Goal: Check status: Check status

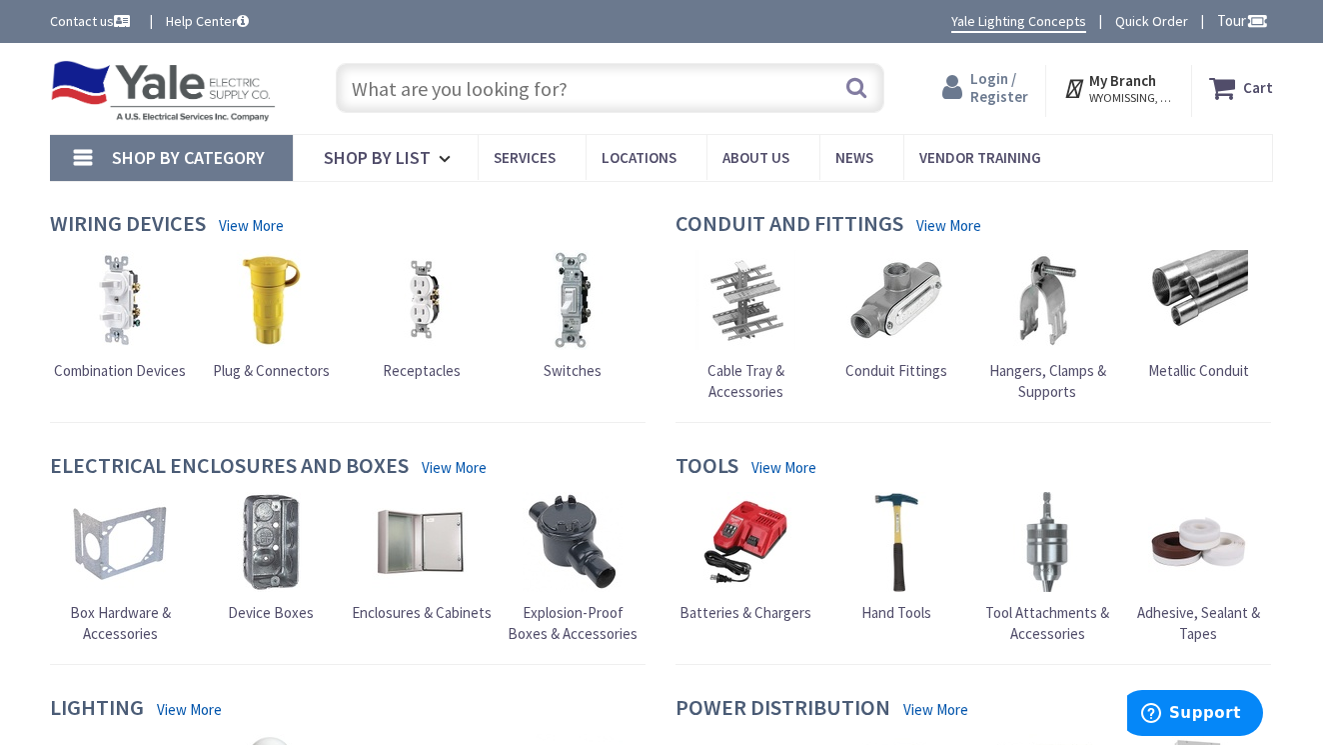
click at [998, 82] on span "Login / Register" at bounding box center [999, 87] width 58 height 37
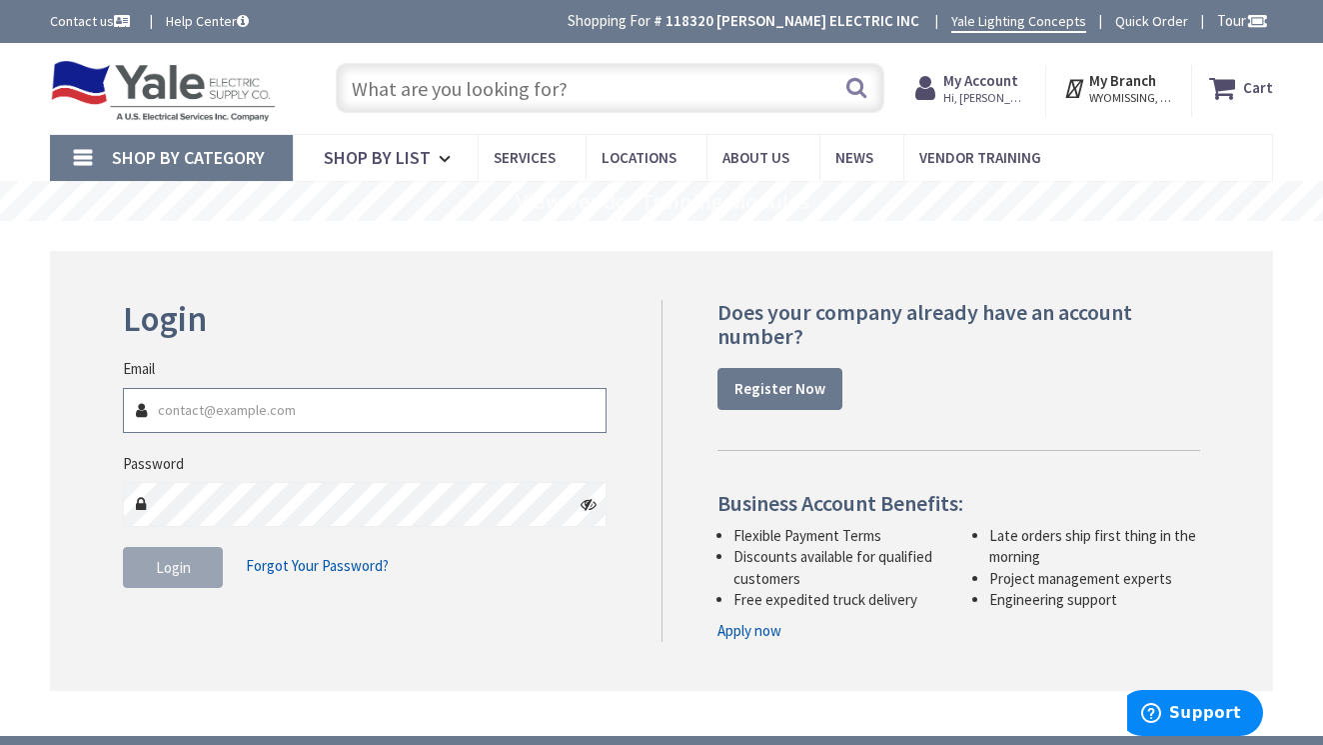
type input "[PERSON_NAME][EMAIL_ADDRESS][DOMAIN_NAME]"
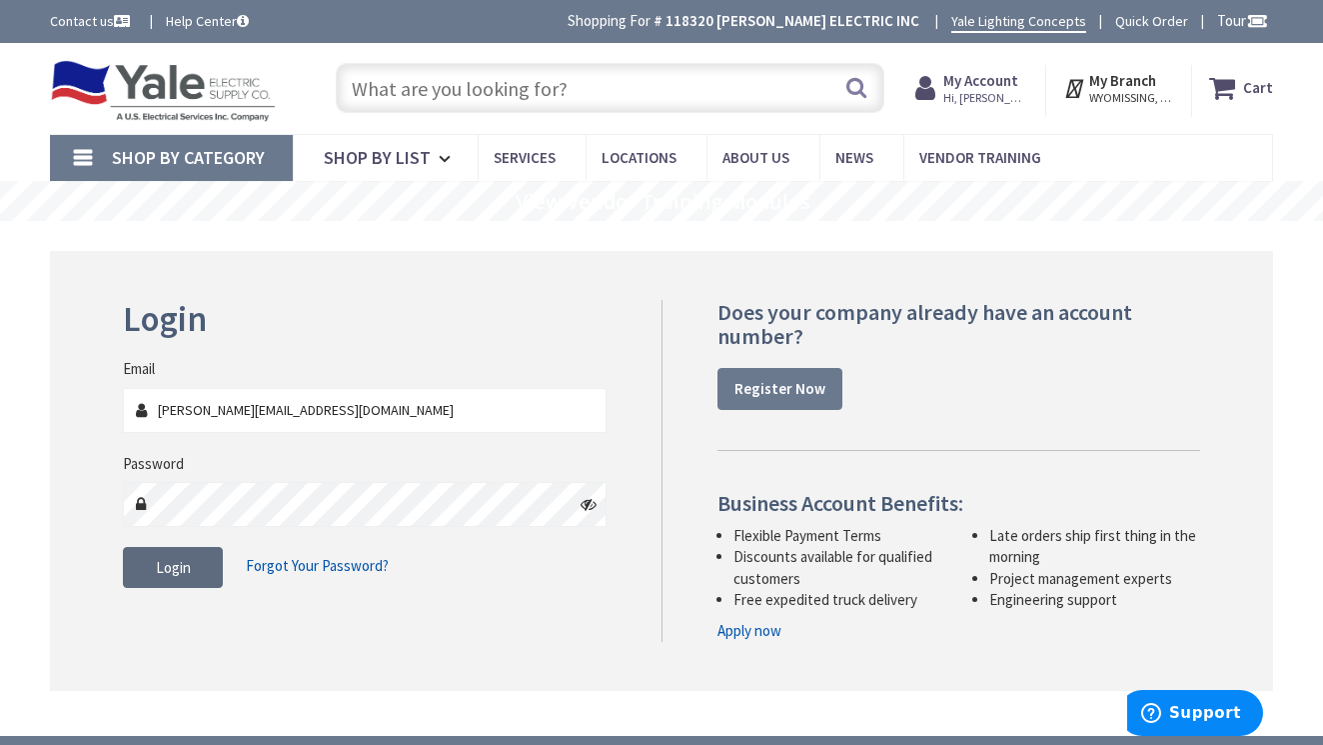
click at [165, 558] on span "Login" at bounding box center [173, 567] width 35 height 19
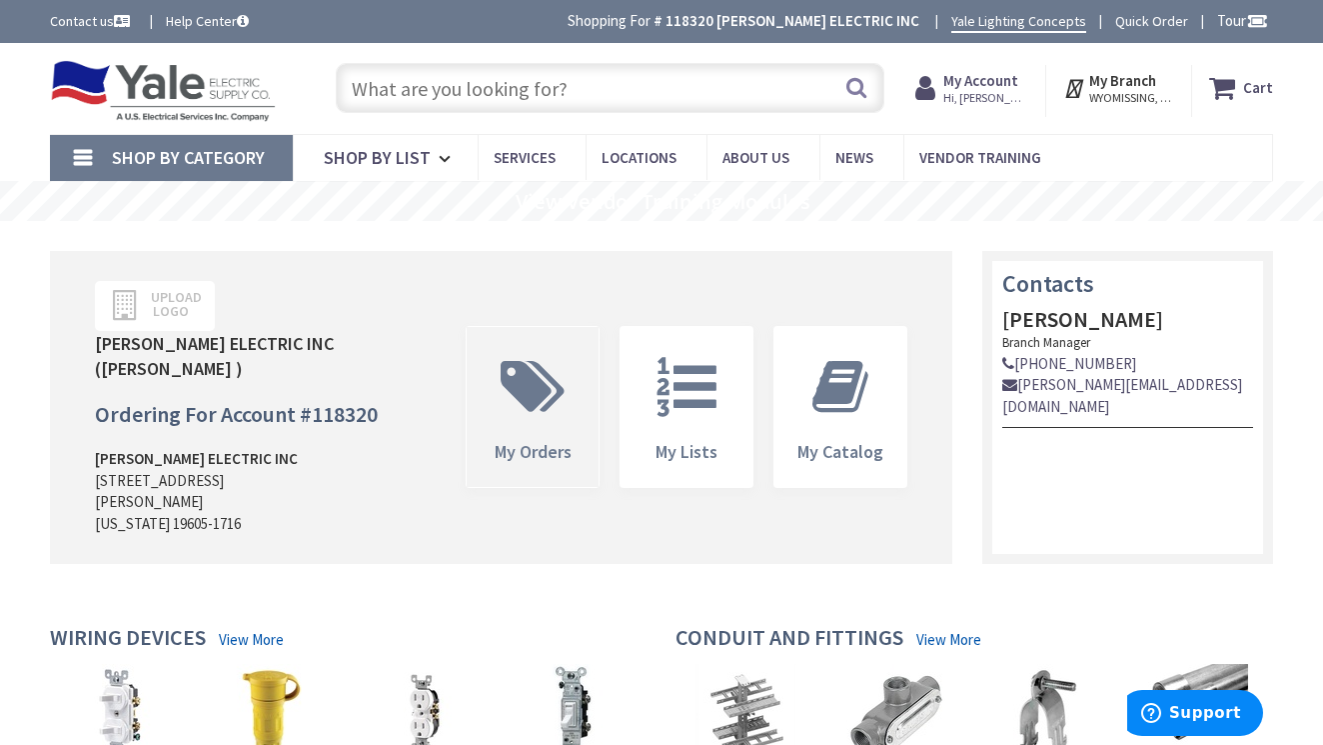
click at [520, 366] on icon at bounding box center [533, 387] width 84 height 60
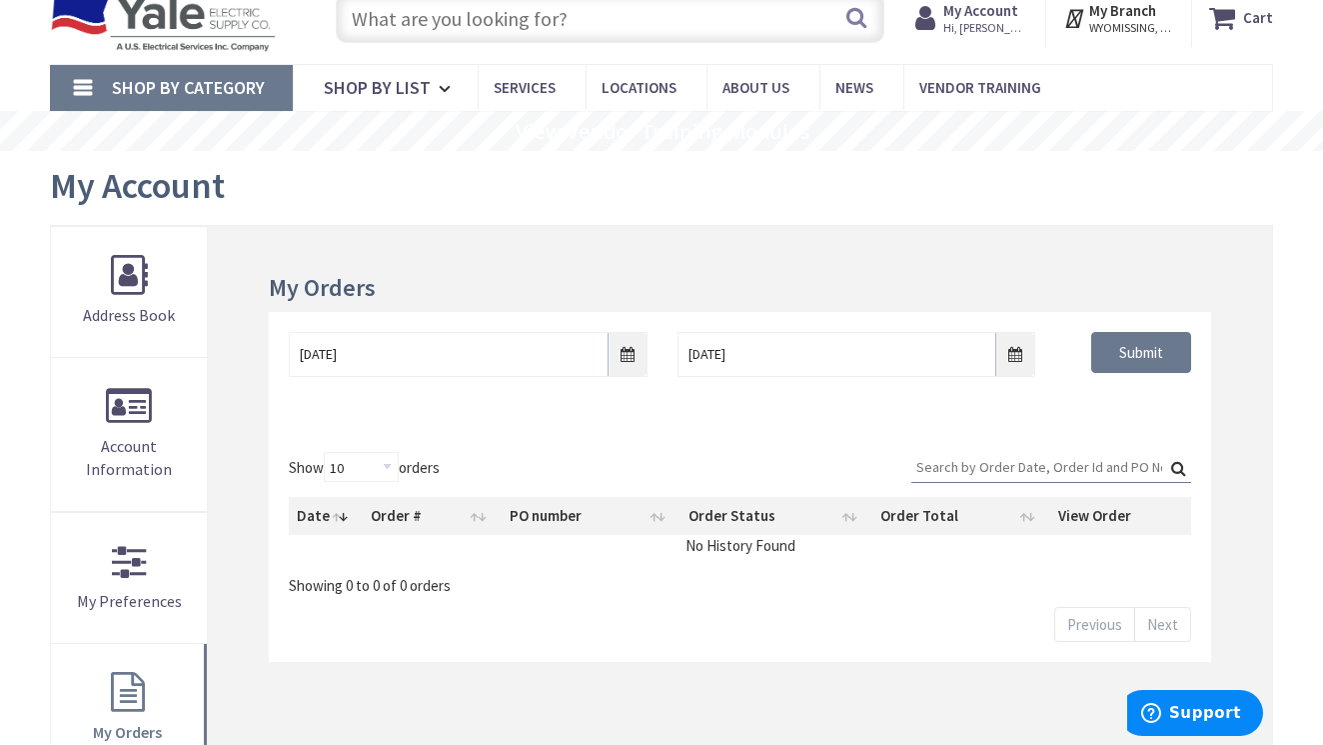
scroll to position [74, 0]
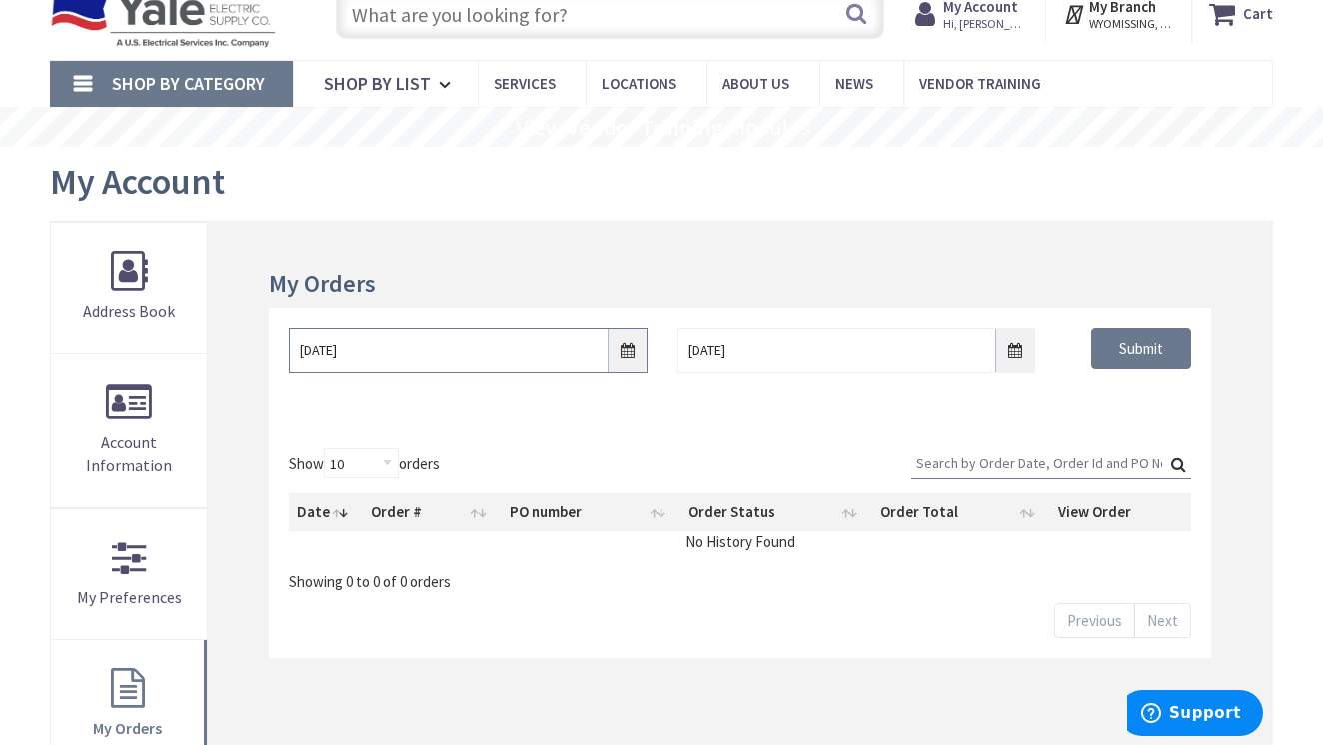
click at [623, 344] on input "10/1/2025" at bounding box center [468, 350] width 359 height 45
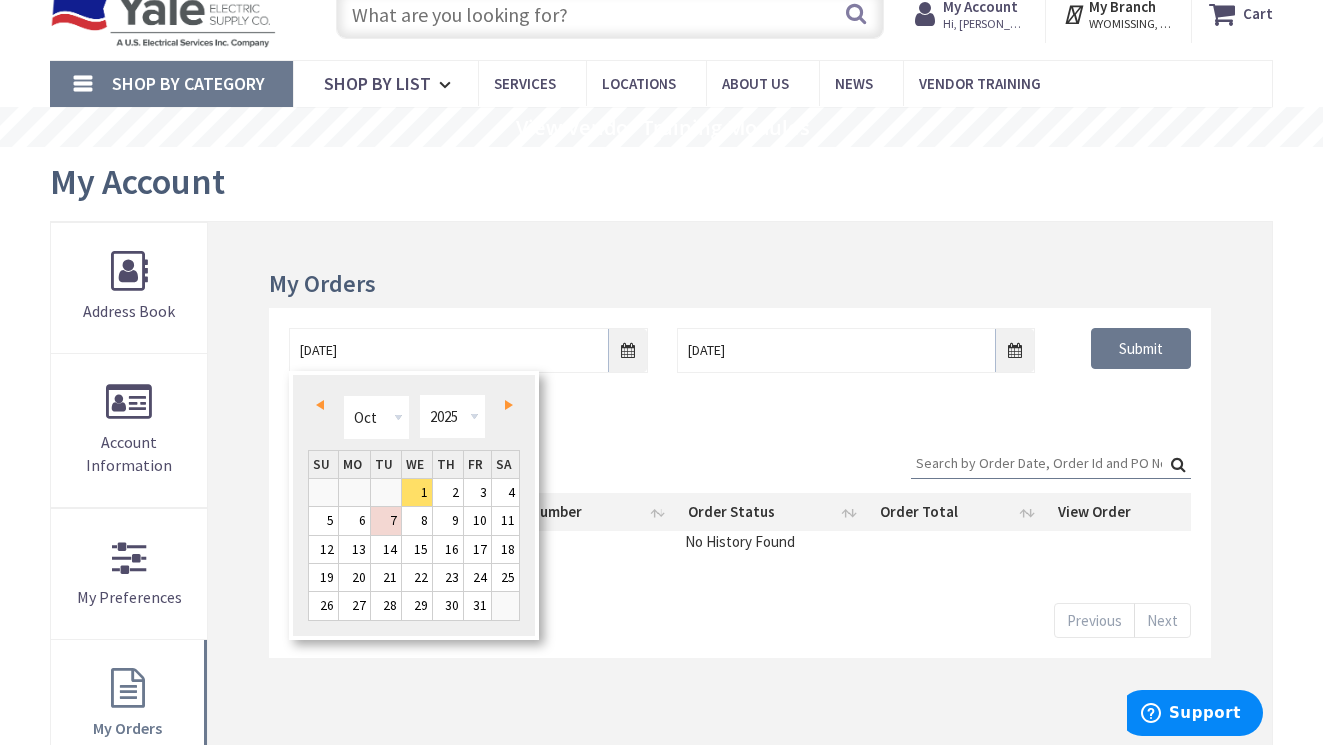
click at [318, 402] on span "Prev" at bounding box center [320, 405] width 8 height 10
click at [509, 404] on span "Next" at bounding box center [509, 405] width 8 height 10
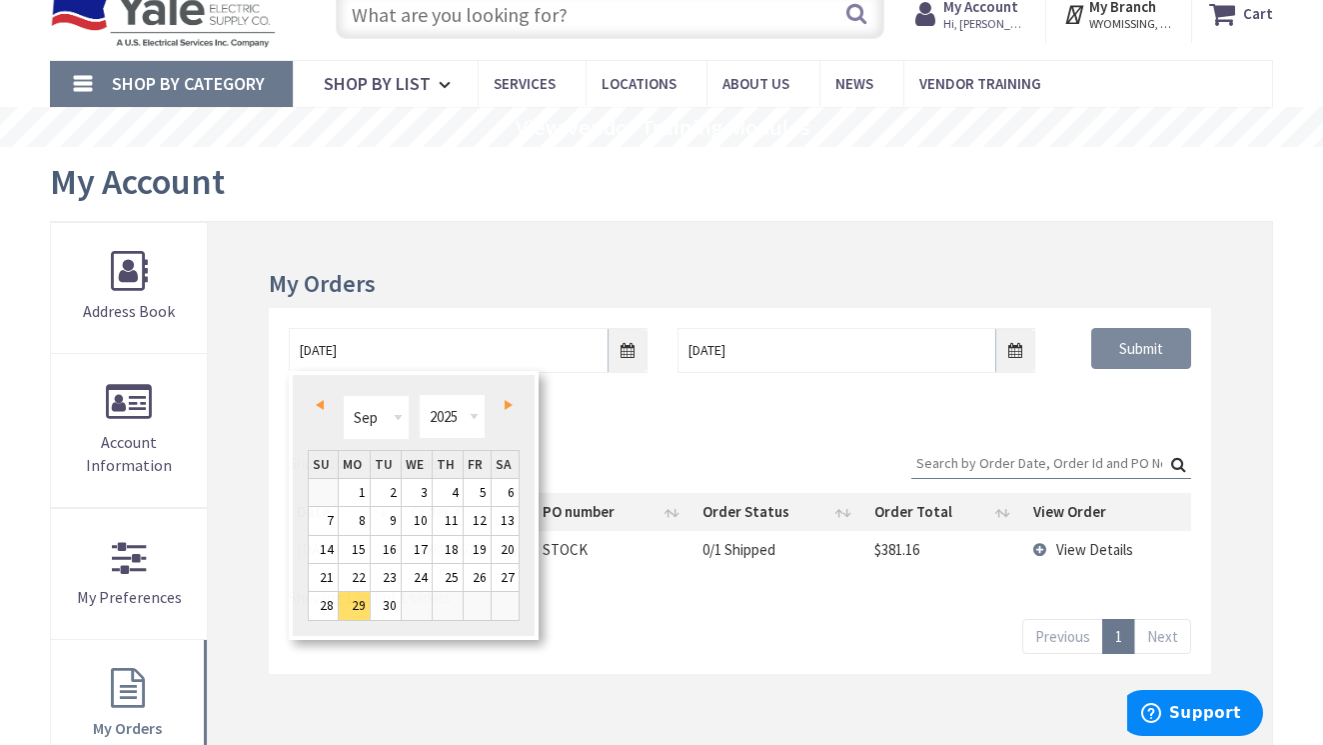
click at [1120, 348] on input "Submit" at bounding box center [1141, 349] width 100 height 42
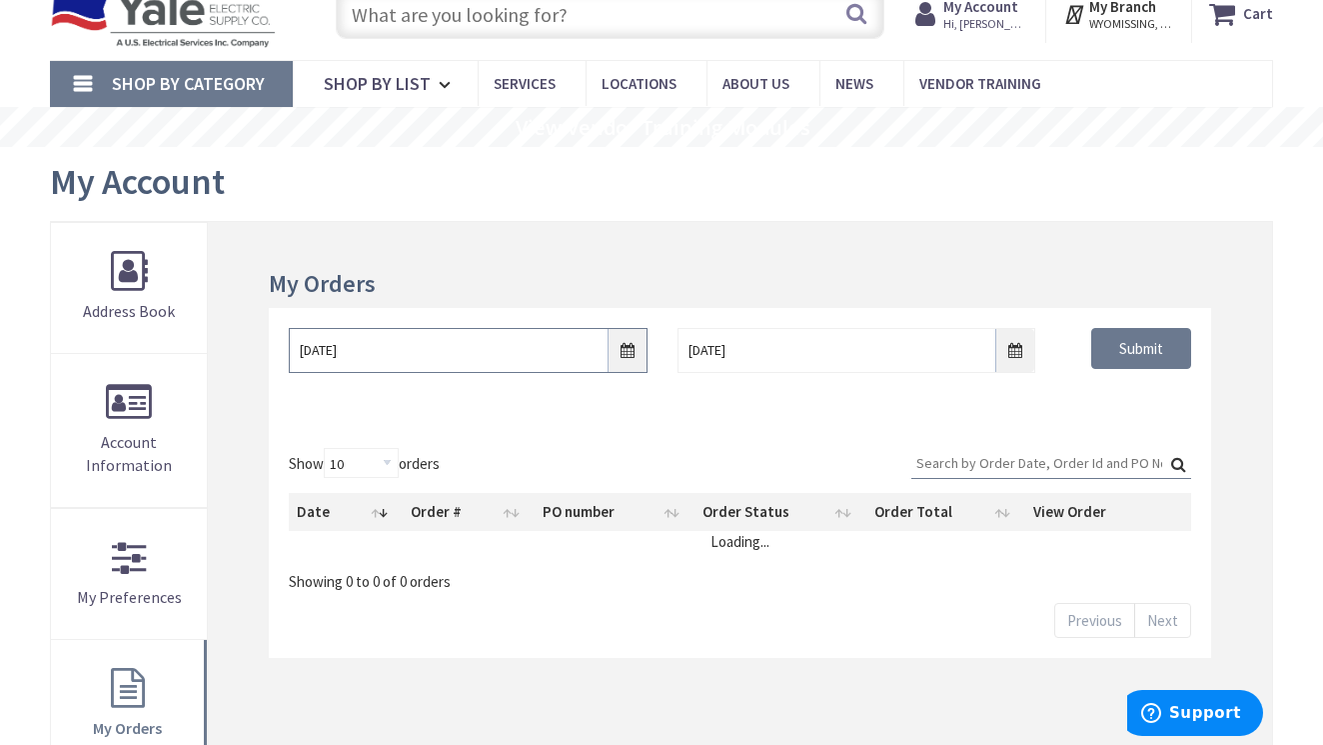
click at [633, 349] on input "[DATE]" at bounding box center [468, 350] width 359 height 45
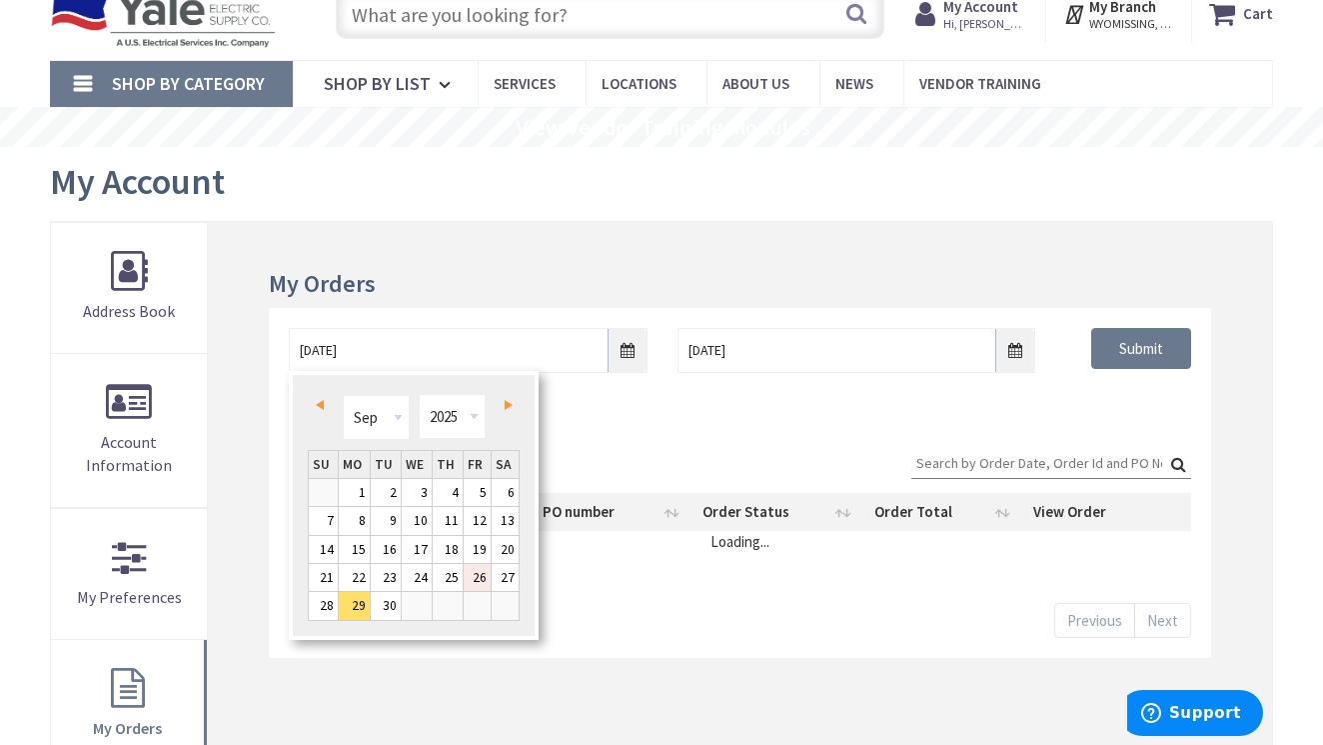
click at [476, 577] on link "26" at bounding box center [477, 577] width 27 height 27
type input "09/26/2025"
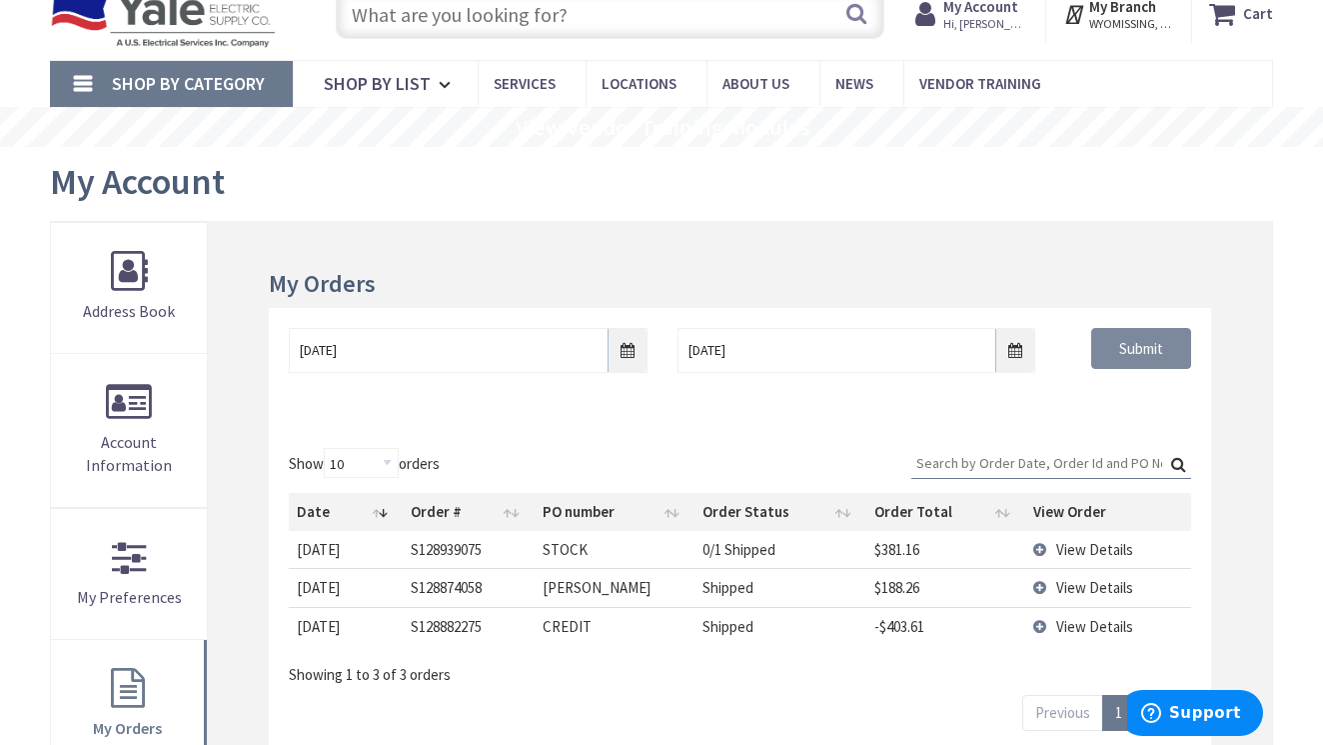
click at [1156, 349] on input "Submit" at bounding box center [1141, 349] width 100 height 42
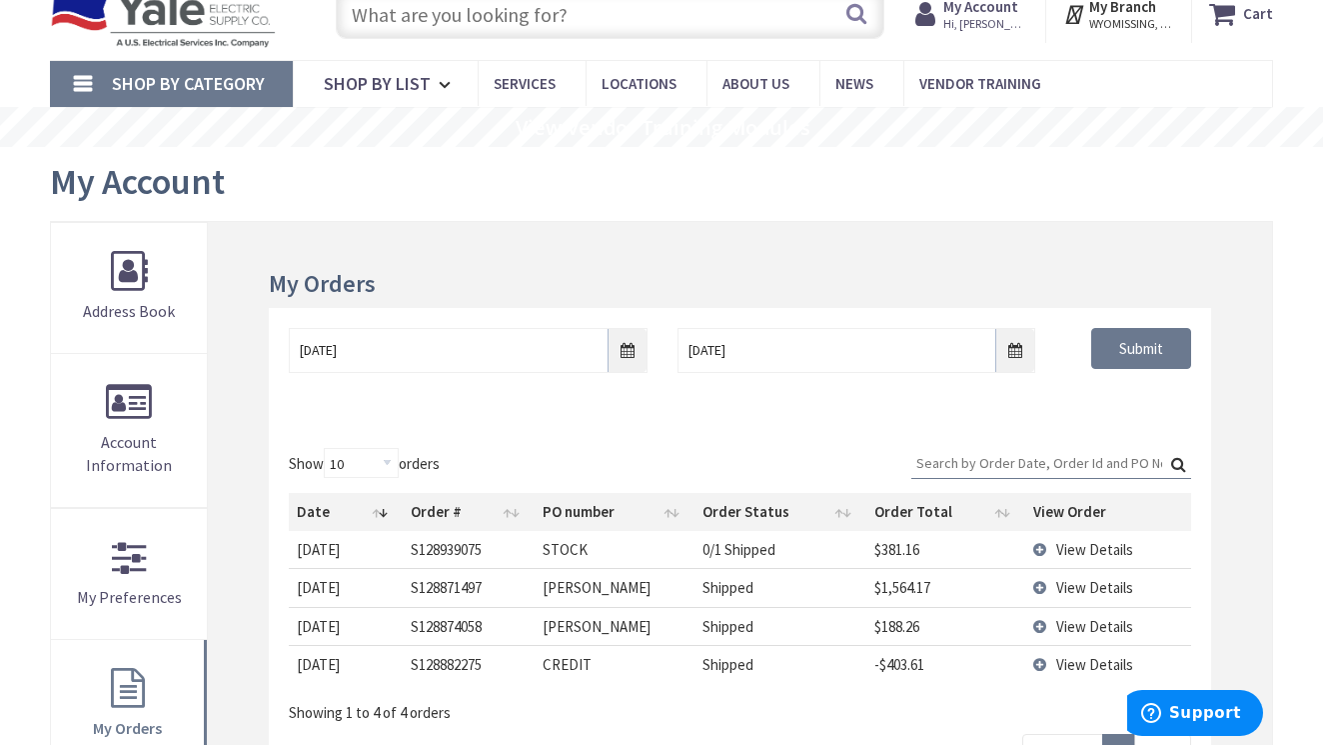
click at [1067, 581] on span "View Details" at bounding box center [1094, 587] width 77 height 19
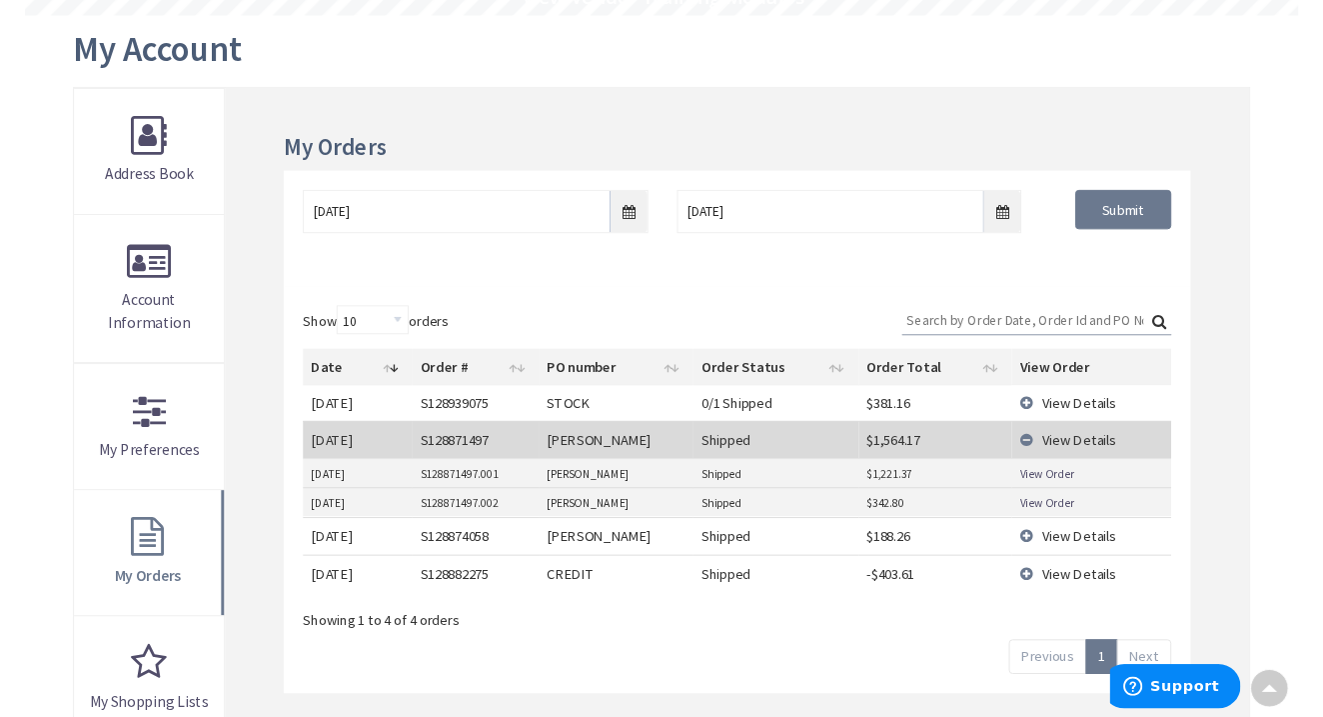
scroll to position [211, 0]
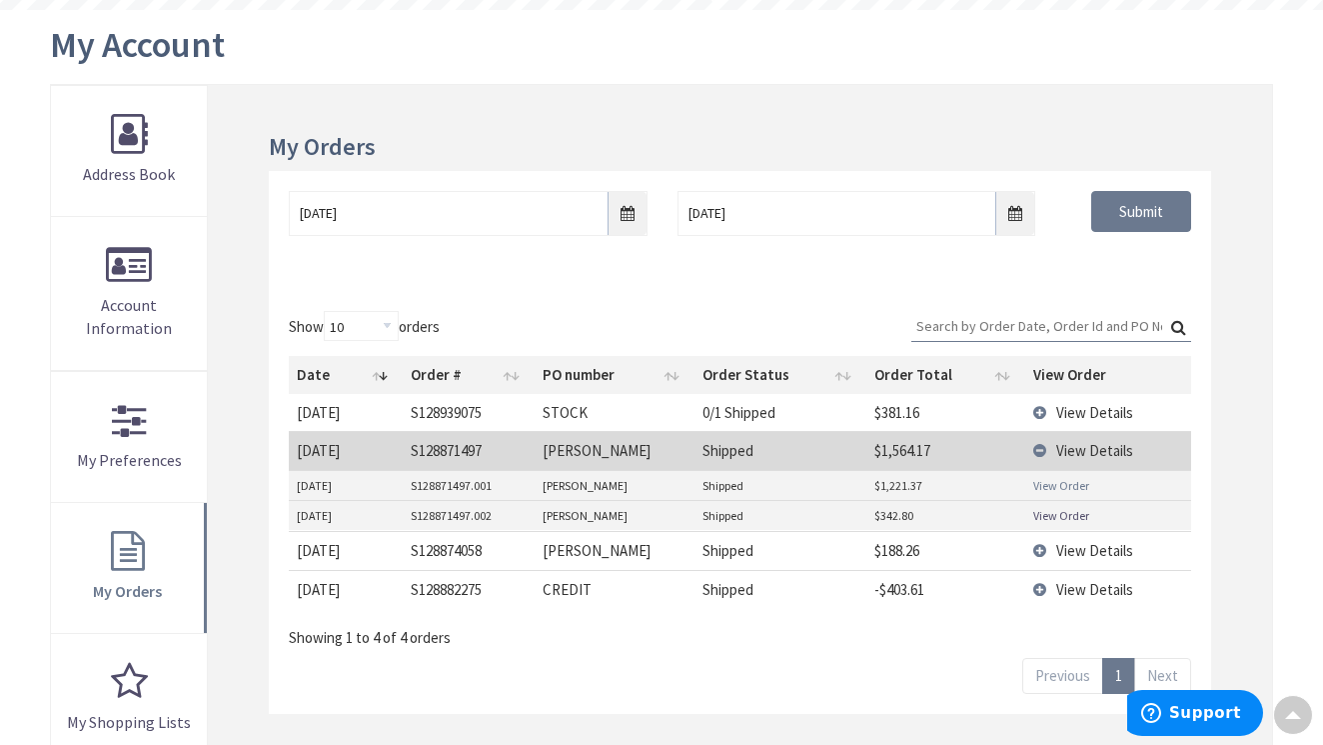
click at [1053, 481] on link "View Order" at bounding box center [1061, 485] width 56 height 17
click at [1056, 509] on link "View Order" at bounding box center [1061, 515] width 56 height 17
click at [1076, 548] on span "View Details" at bounding box center [1094, 550] width 77 height 19
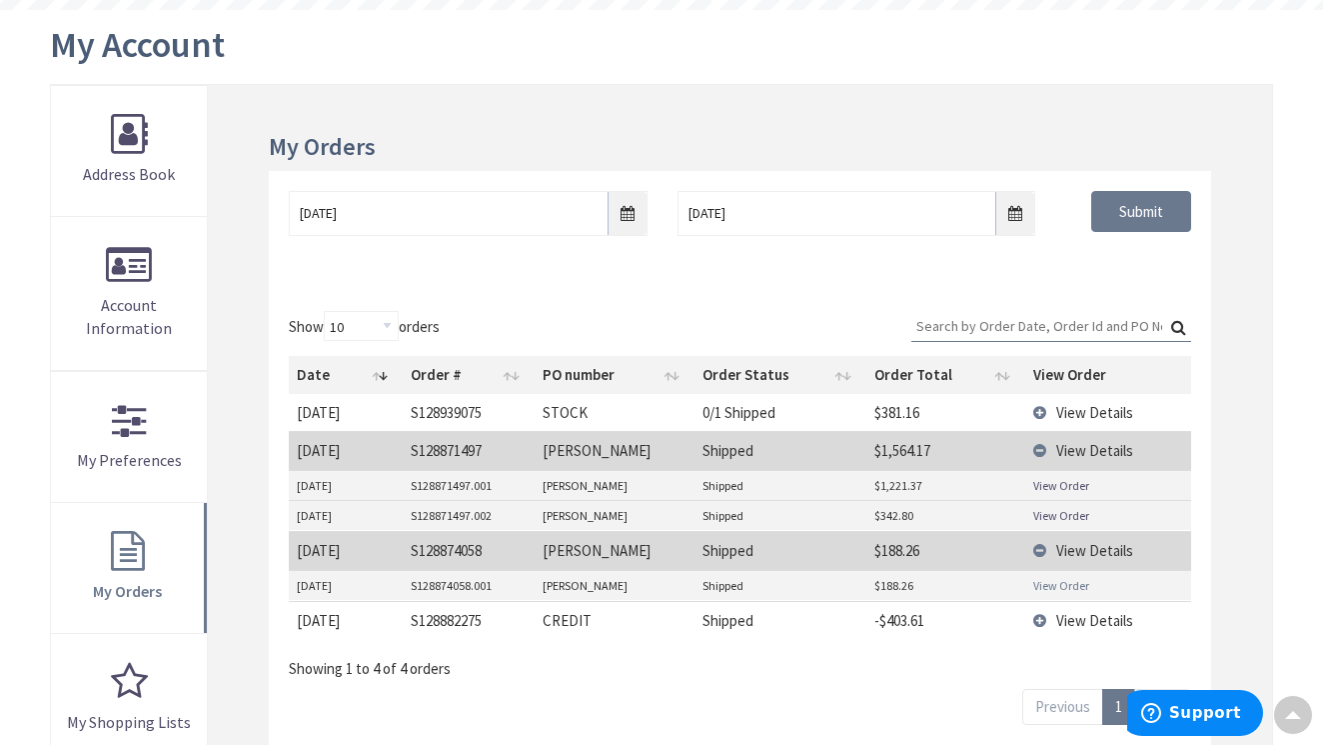
click at [1059, 580] on link "View Order" at bounding box center [1061, 585] width 56 height 17
